Goal: Find specific page/section: Find specific page/section

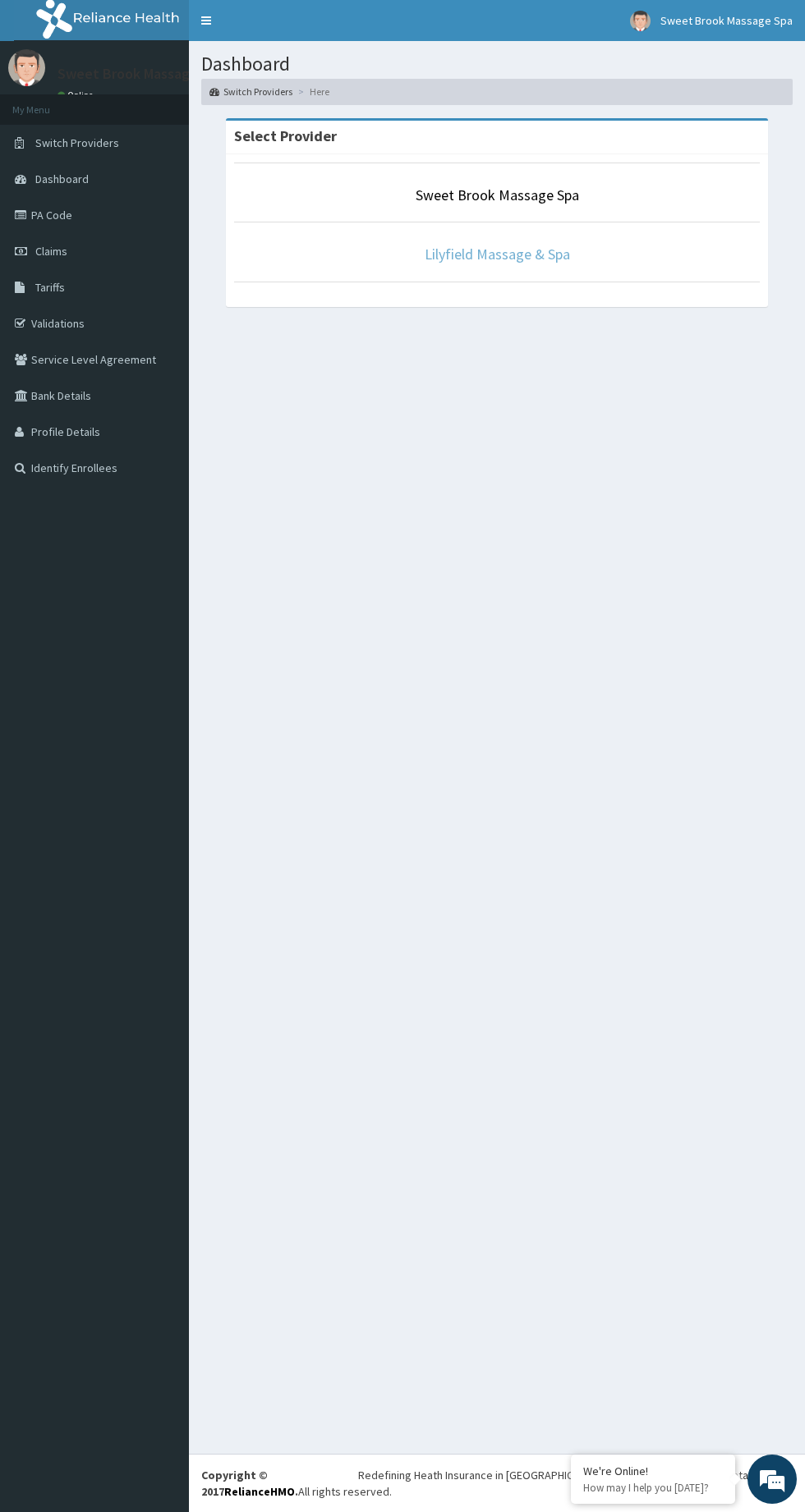
click at [566, 254] on link "Lilyfield Massage & Spa" at bounding box center [497, 253] width 145 height 19
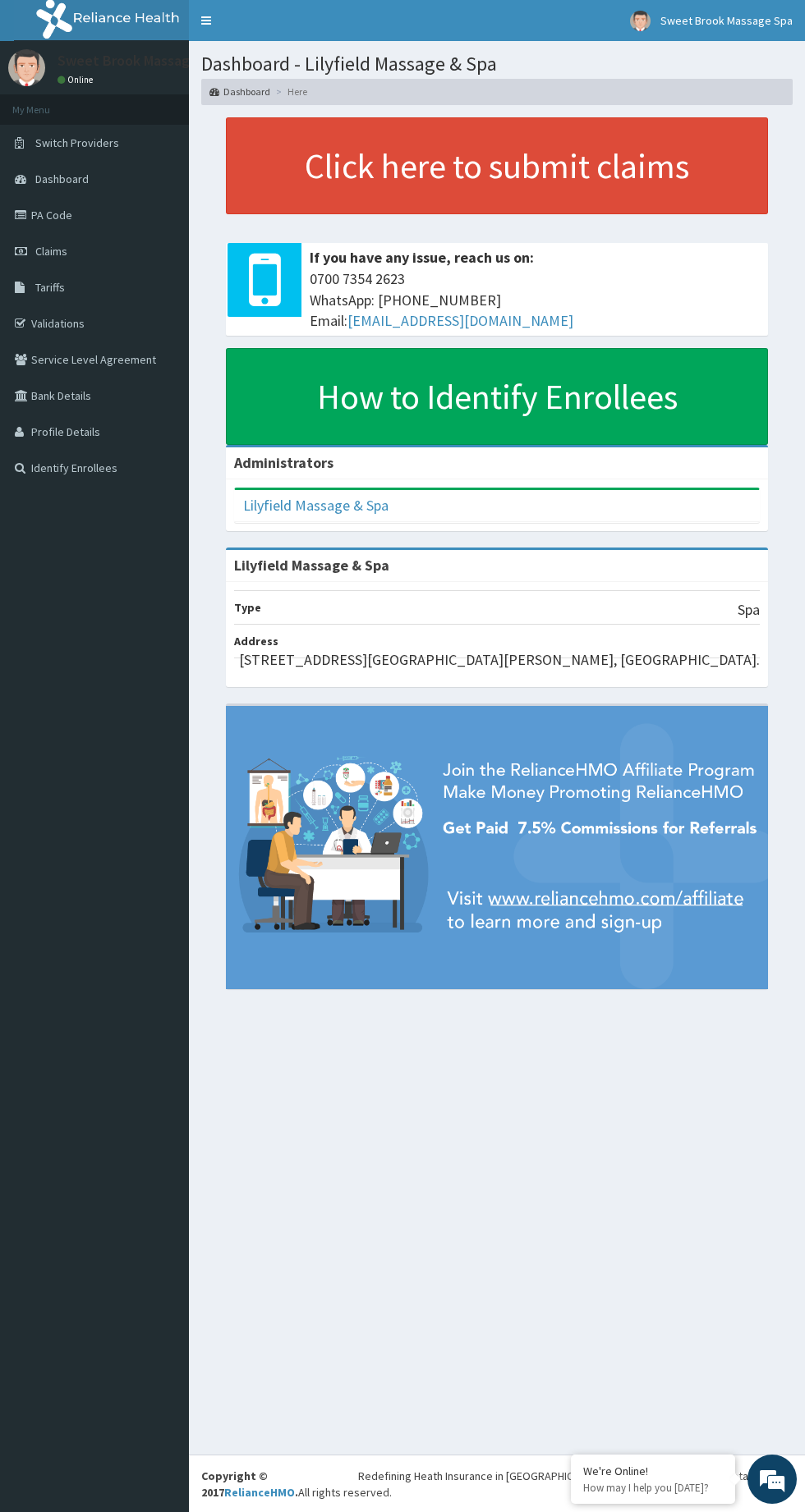
click at [60, 219] on link "PA Code" at bounding box center [94, 215] width 189 height 36
